Goal: Check status: Check status

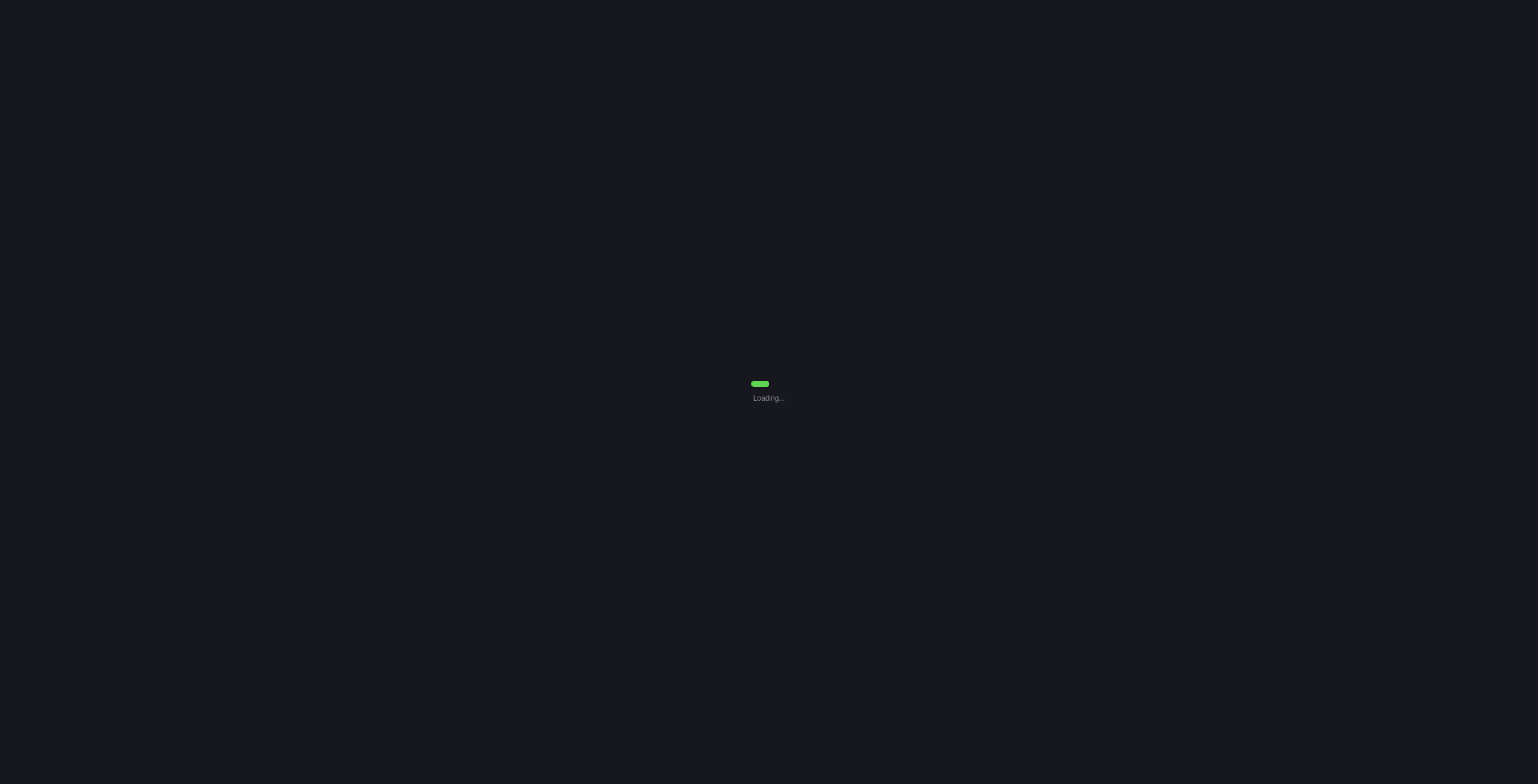
select select "0"
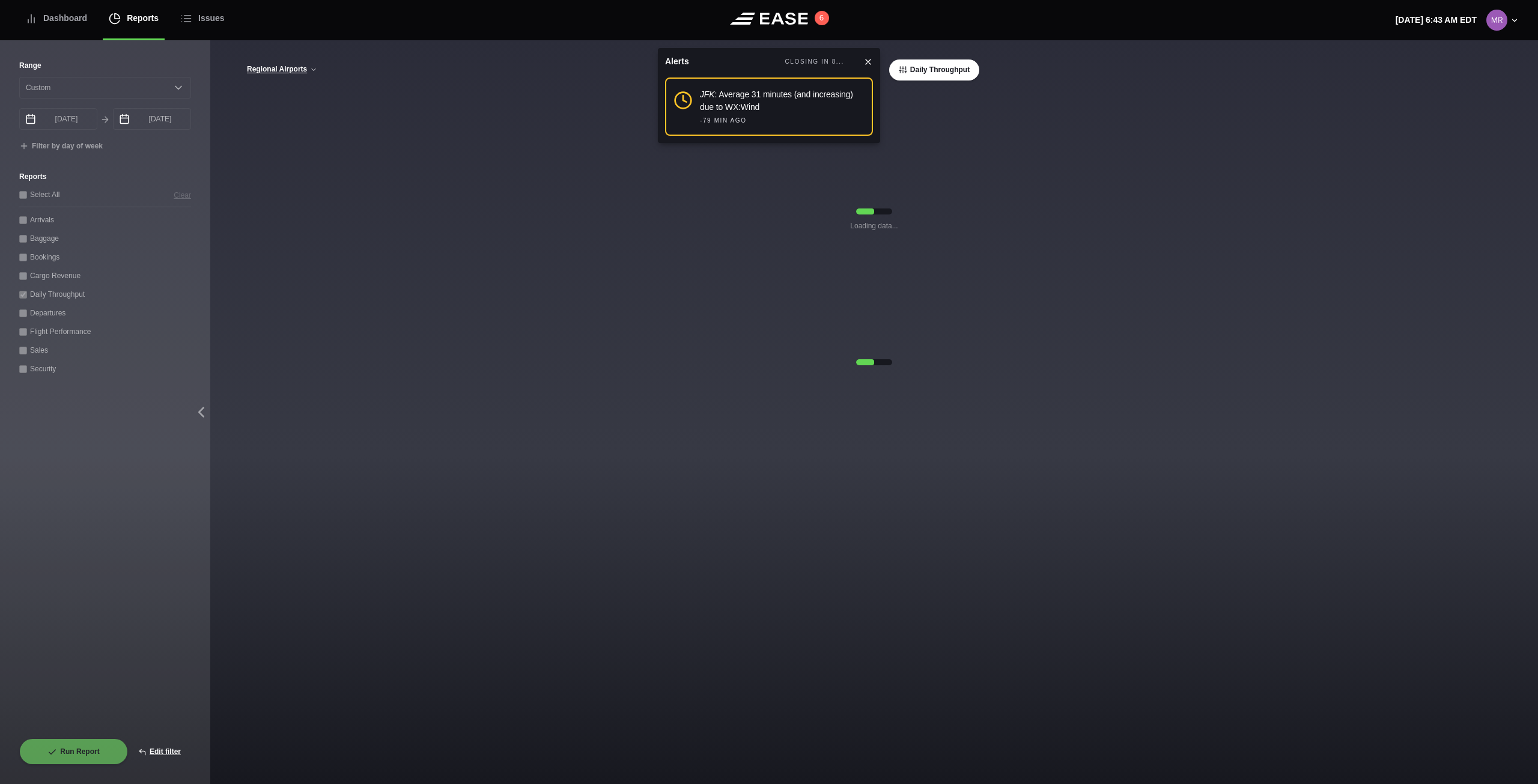
click at [868, 62] on icon at bounding box center [868, 62] width 10 height 10
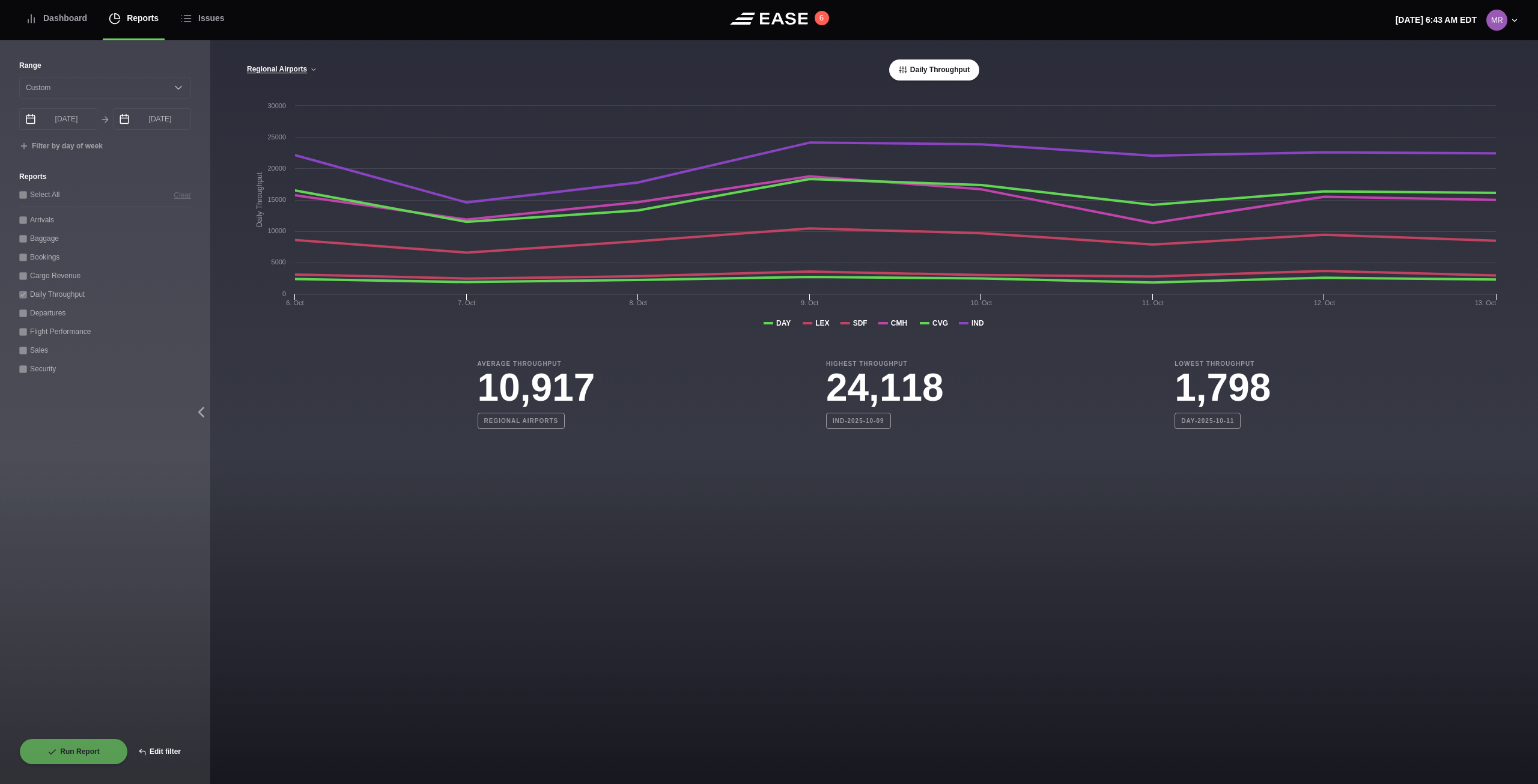
click at [156, 751] on button "Edit filter" at bounding box center [159, 750] width 63 height 26
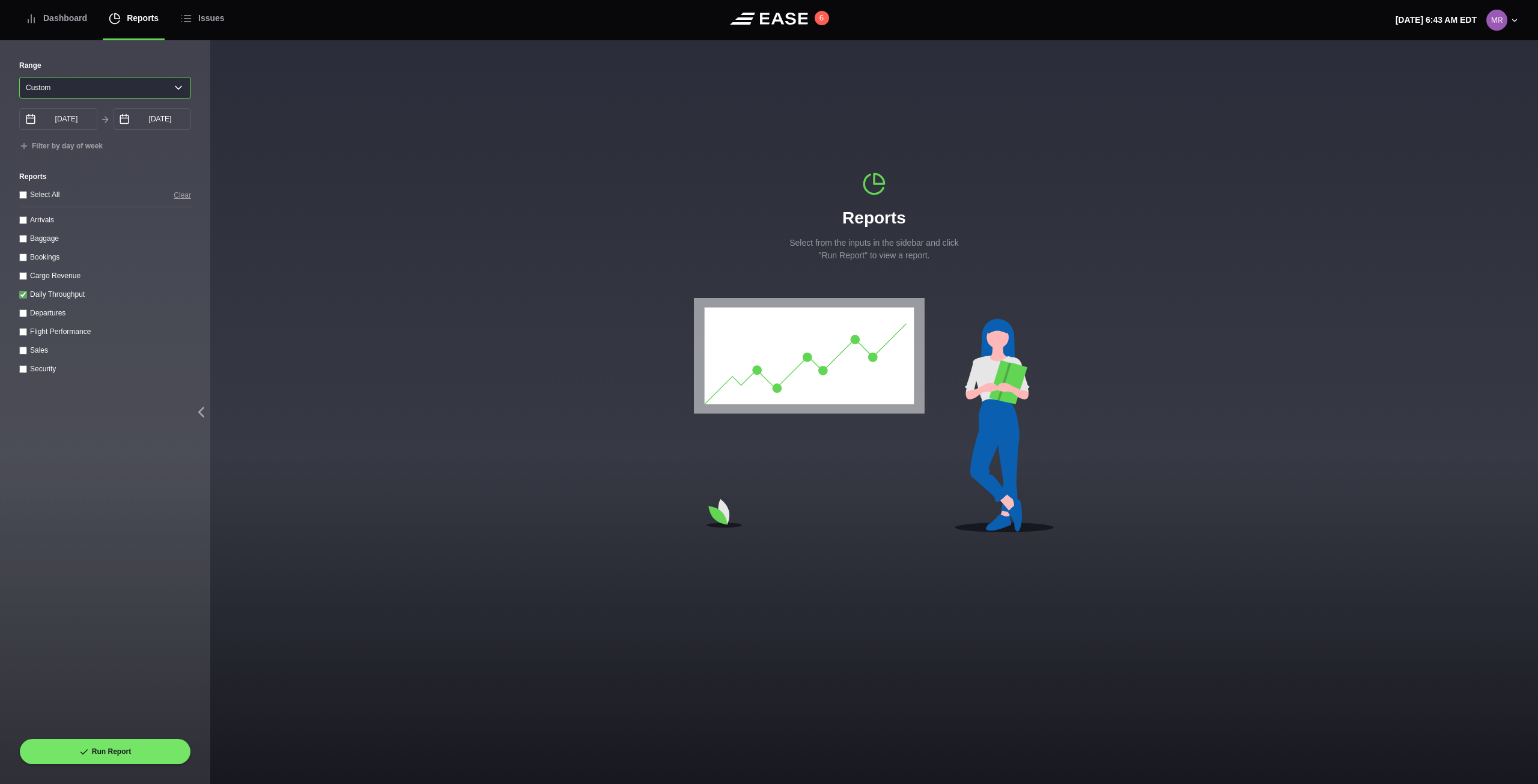
click at [172, 85] on select "[DATE] Last 7 days Last 14 days Last 30 days Last 6 weeks Custom" at bounding box center [105, 87] width 172 height 22
select select "7"
click at [19, 77] on select "[DATE] Last 7 days Last 14 days Last 30 days Last 6 weeks Custom" at bounding box center [105, 87] width 172 height 22
type input "[DATE]"
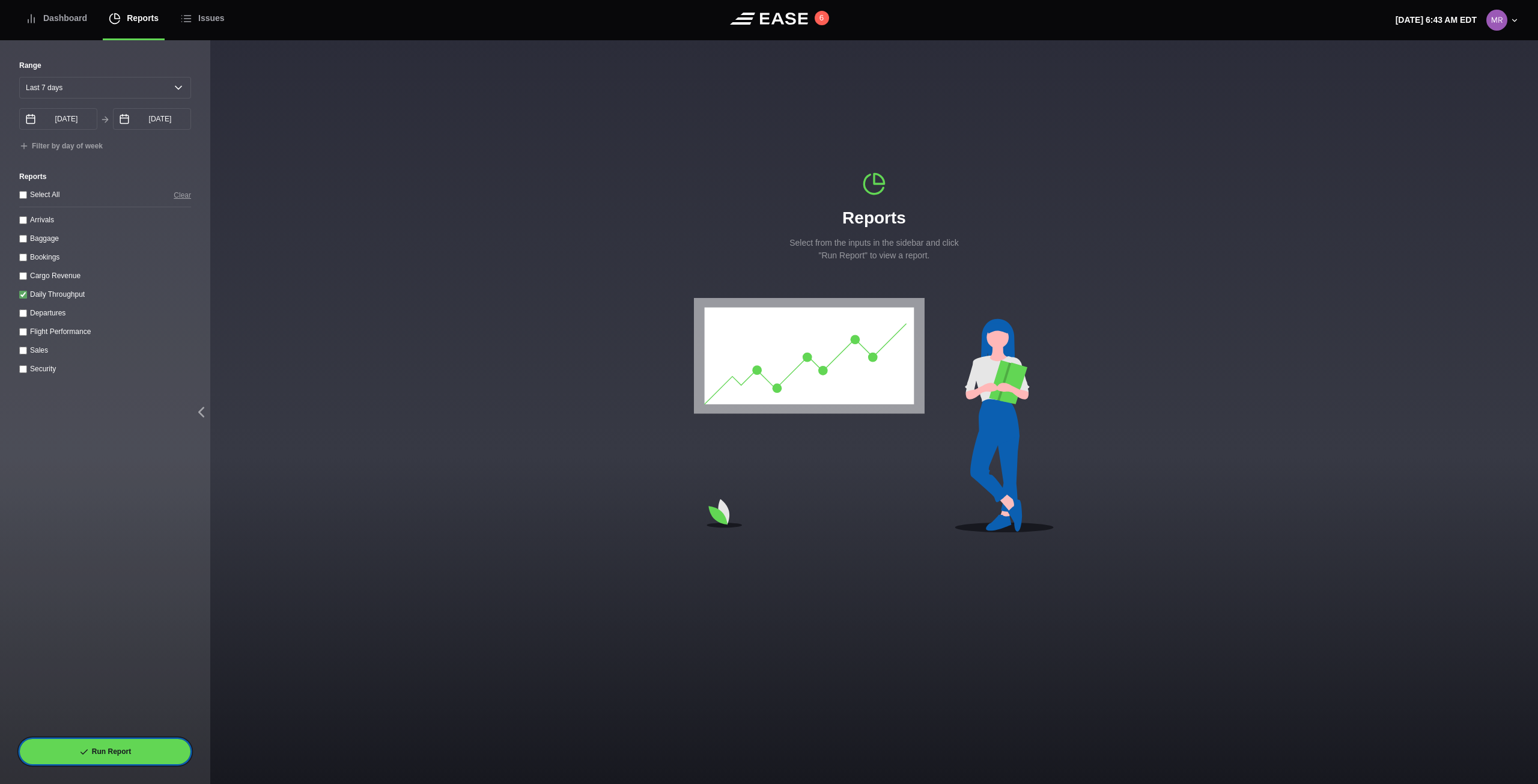
click at [151, 759] on button "Run Report" at bounding box center [105, 750] width 172 height 26
select select "7"
